Goal: Transaction & Acquisition: Purchase product/service

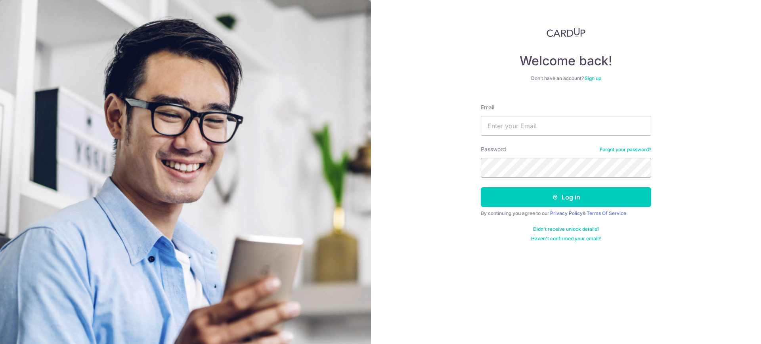
type input "[EMAIL_ADDRESS][DOMAIN_NAME]"
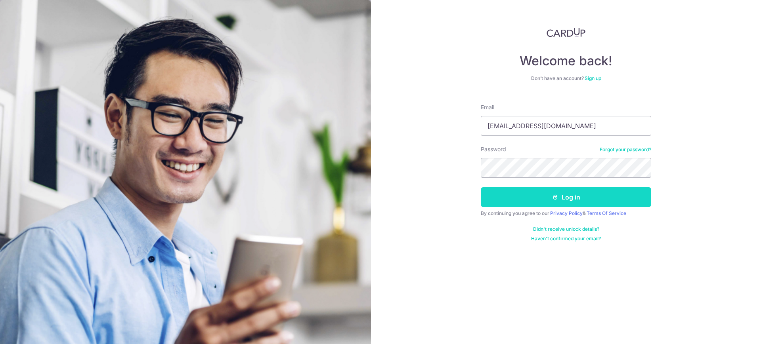
click at [549, 198] on button "Log in" at bounding box center [566, 197] width 170 height 20
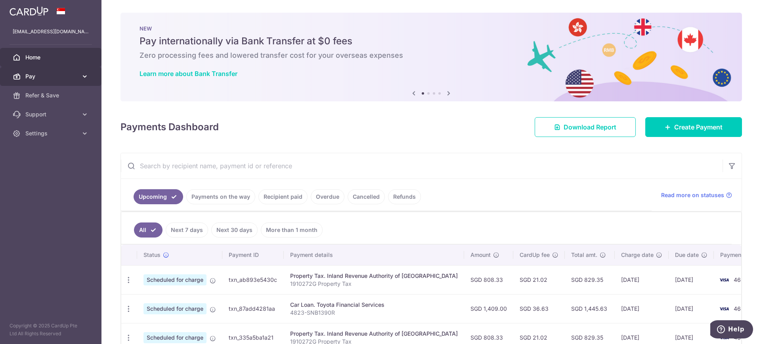
click at [38, 78] on span "Pay" at bounding box center [51, 77] width 52 height 8
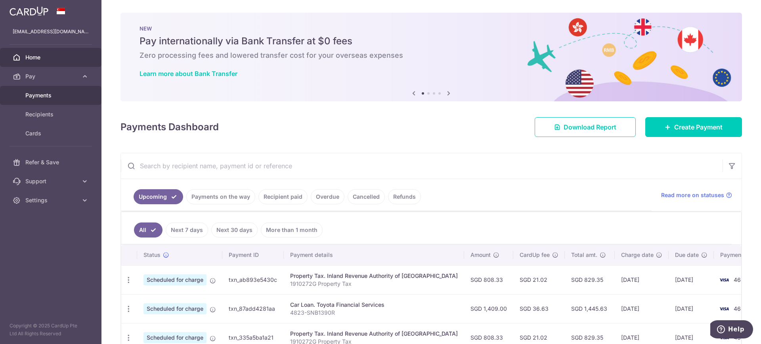
click at [38, 96] on span "Payments" at bounding box center [51, 96] width 52 height 8
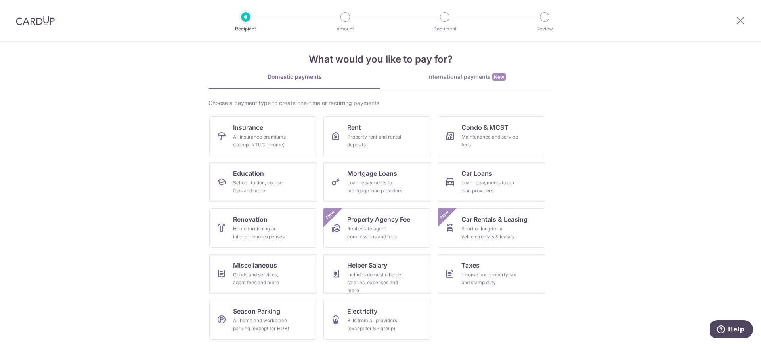
scroll to position [10, 0]
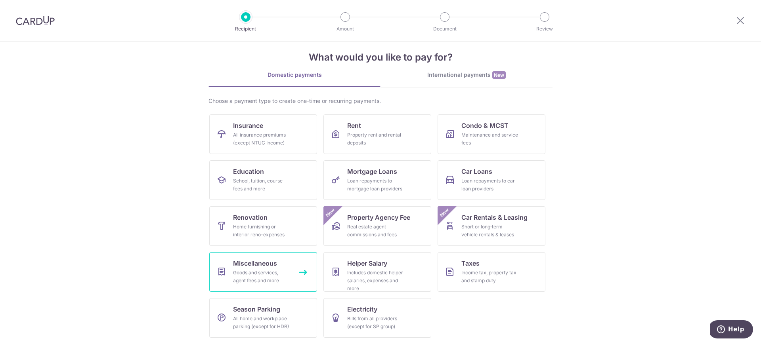
click at [237, 269] on div "Goods and services, agent fees and more" at bounding box center [261, 277] width 57 height 16
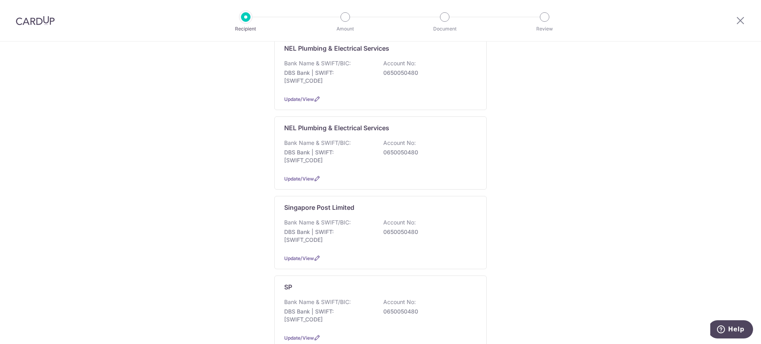
scroll to position [347, 0]
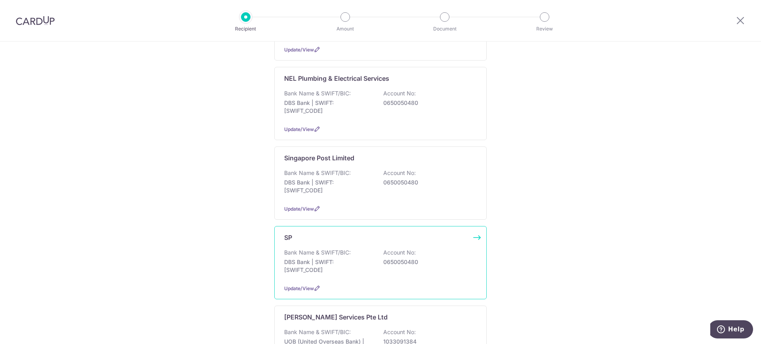
click at [300, 249] on p "Bank Name & SWIFT/BIC:" at bounding box center [317, 253] width 67 height 8
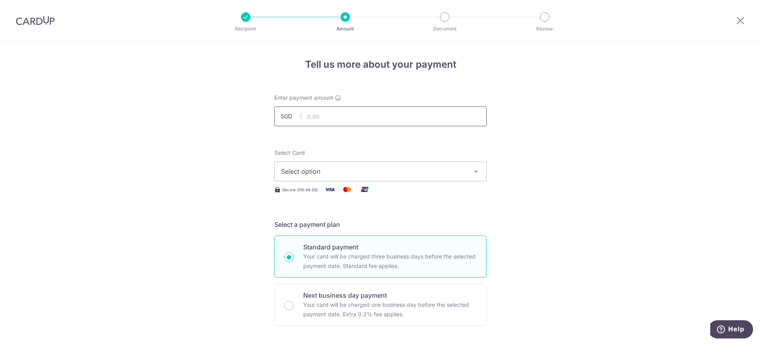
click at [303, 117] on input "text" at bounding box center [380, 117] width 212 height 20
type input "236.59"
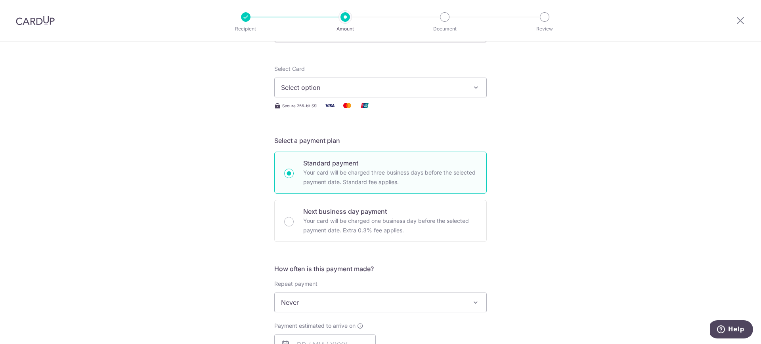
scroll to position [99, 0]
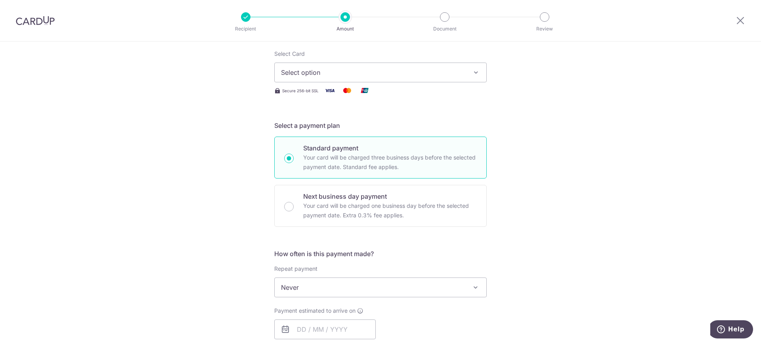
click at [474, 75] on icon "button" at bounding box center [476, 73] width 8 height 8
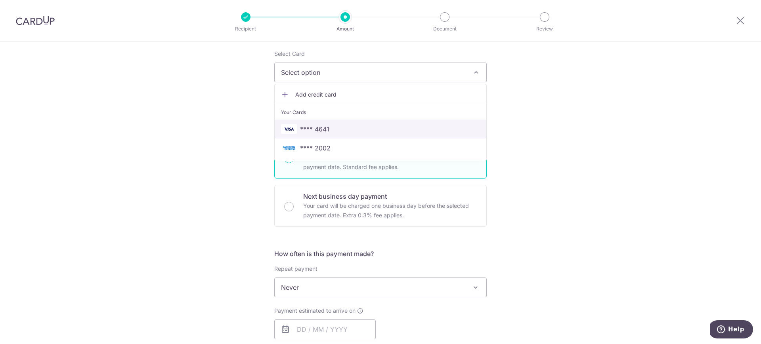
drag, startPoint x: 319, startPoint y: 132, endPoint x: 327, endPoint y: 132, distance: 8.7
click at [319, 132] on span "**** 4641" at bounding box center [314, 129] width 29 height 10
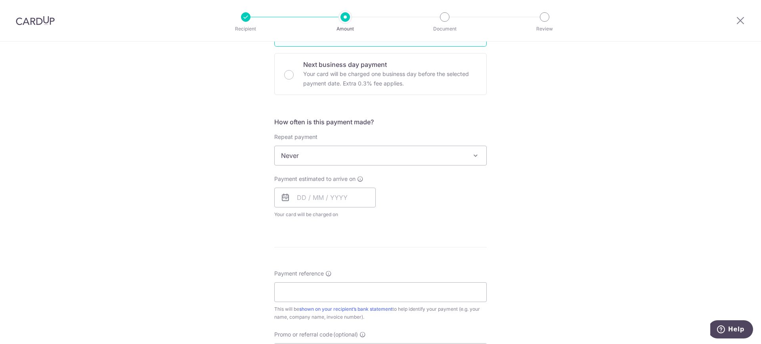
scroll to position [248, 0]
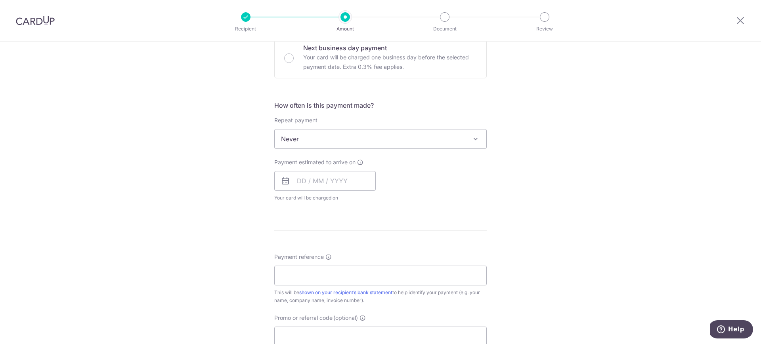
click at [287, 180] on icon at bounding box center [286, 181] width 10 height 10
click at [308, 180] on input "text" at bounding box center [324, 181] width 101 height 20
click at [510, 207] on div "Tell us more about your payment Enter payment amount SGD 236.59 236.59 Select C…" at bounding box center [380, 152] width 761 height 717
click at [328, 182] on input "text" at bounding box center [324, 181] width 101 height 20
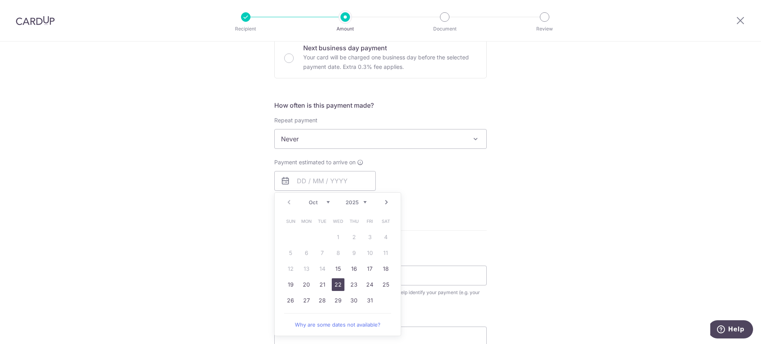
click at [336, 284] on link "22" at bounding box center [338, 285] width 13 height 13
type input "[DATE]"
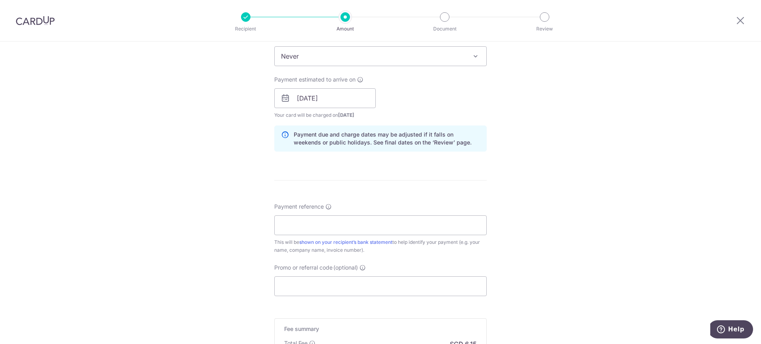
scroll to position [347, 0]
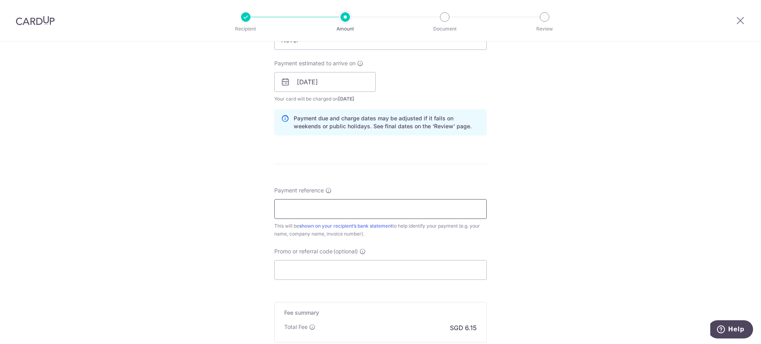
click at [300, 211] on input "Payment reference" at bounding box center [380, 209] width 212 height 20
type input "SP8911304148"
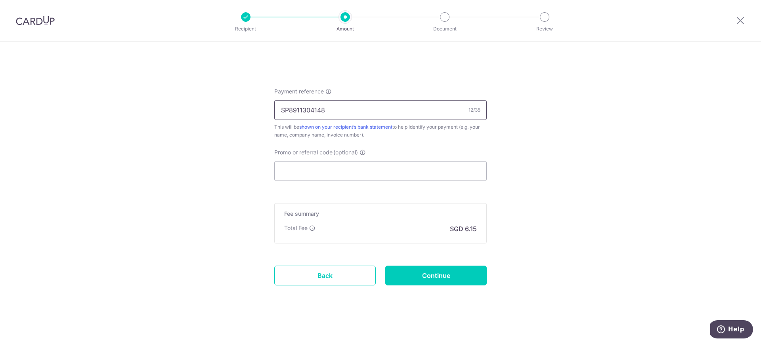
scroll to position [447, 0]
click at [426, 273] on input "Continue" at bounding box center [435, 275] width 101 height 20
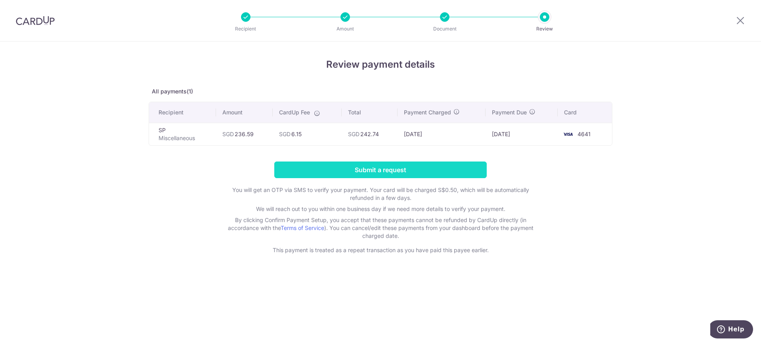
click at [375, 167] on input "Submit a request" at bounding box center [380, 170] width 212 height 17
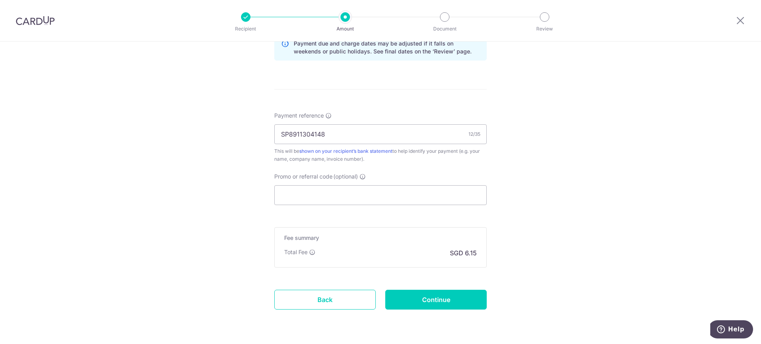
scroll to position [479, 0]
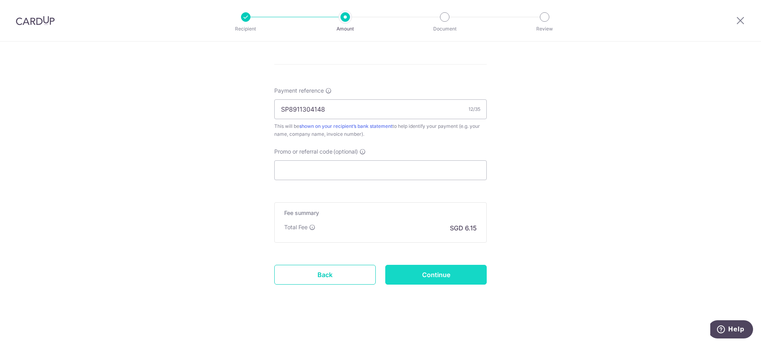
click at [438, 275] on input "Continue" at bounding box center [435, 275] width 101 height 20
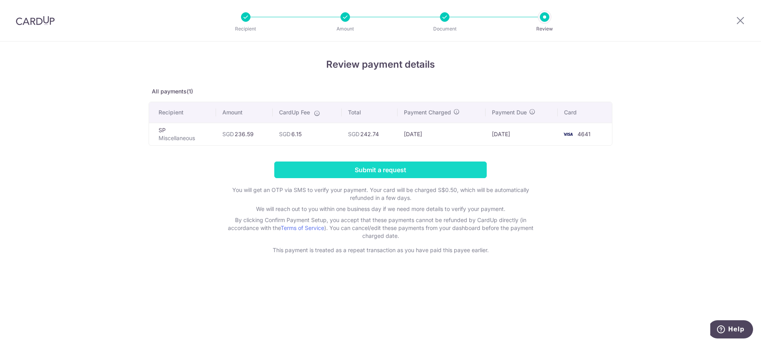
click at [401, 170] on input "Submit a request" at bounding box center [380, 170] width 212 height 17
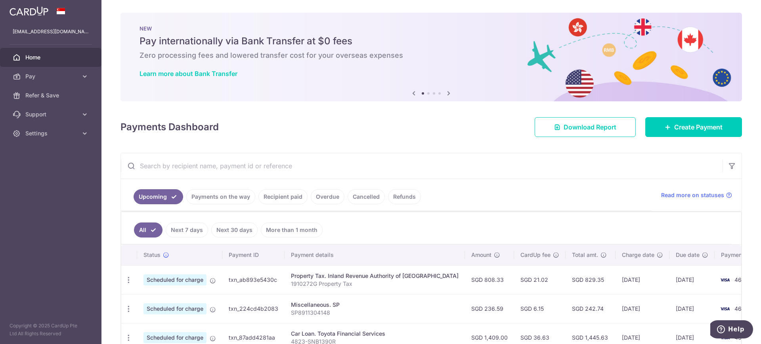
click at [183, 227] on link "Next 7 days" at bounding box center [187, 230] width 42 height 15
